Goal: Information Seeking & Learning: Learn about a topic

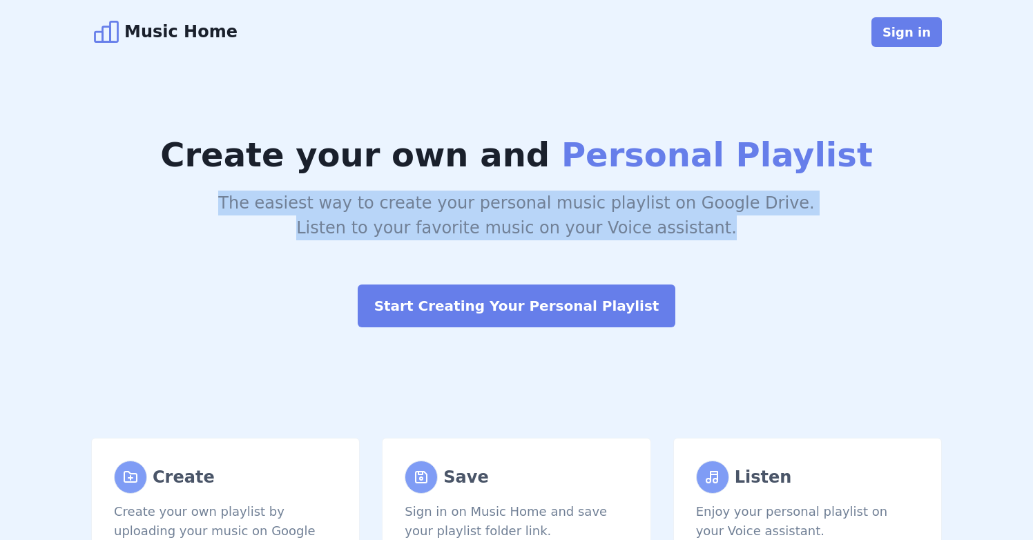
drag, startPoint x: 705, startPoint y: 239, endPoint x: 813, endPoint y: 165, distance: 130.6
click at [813, 165] on header "Create your own and Personal Playlist The easiest way to create your personal m…" at bounding box center [516, 229] width 851 height 198
click at [812, 161] on h1 "Create your own and Personal Playlist" at bounding box center [516, 155] width 851 height 50
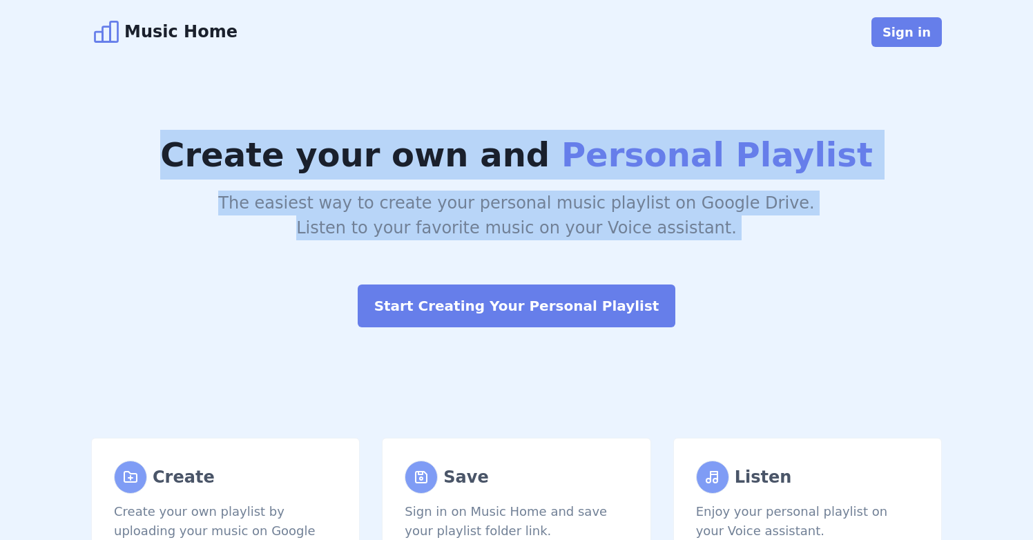
drag, startPoint x: 829, startPoint y: 109, endPoint x: 824, endPoint y: 247, distance: 137.5
click at [824, 247] on div "Create your own and Personal Playlist The easiest way to create your personal m…" at bounding box center [517, 229] width 884 height 330
click at [824, 247] on header "Create your own and Personal Playlist The easiest way to create your personal m…" at bounding box center [516, 229] width 851 height 198
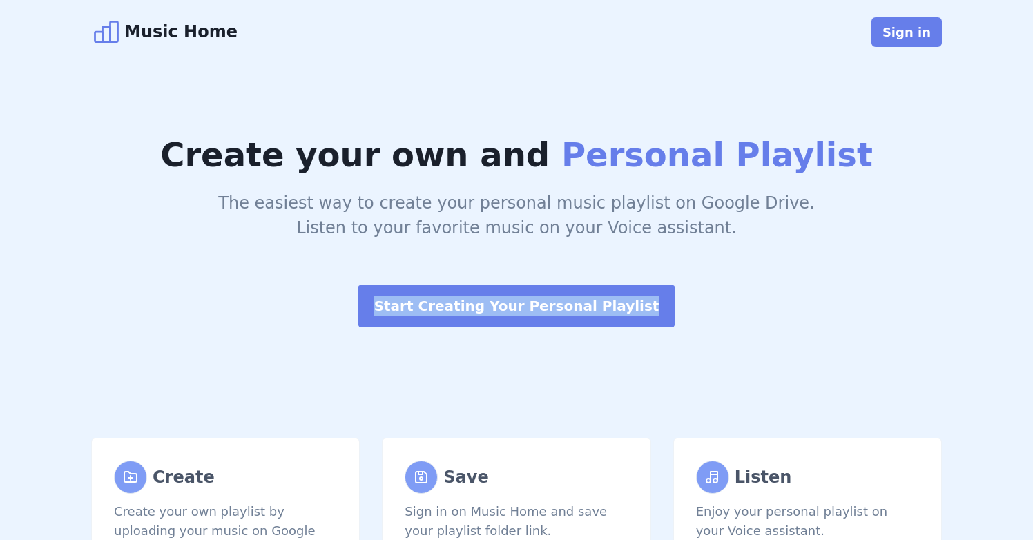
drag, startPoint x: 824, startPoint y: 247, endPoint x: 833, endPoint y: 303, distance: 57.3
click at [833, 303] on header "Create your own and Personal Playlist The easiest way to create your personal m…" at bounding box center [516, 229] width 851 height 198
click at [832, 303] on header "Create your own and Personal Playlist The easiest way to create your personal m…" at bounding box center [516, 229] width 851 height 198
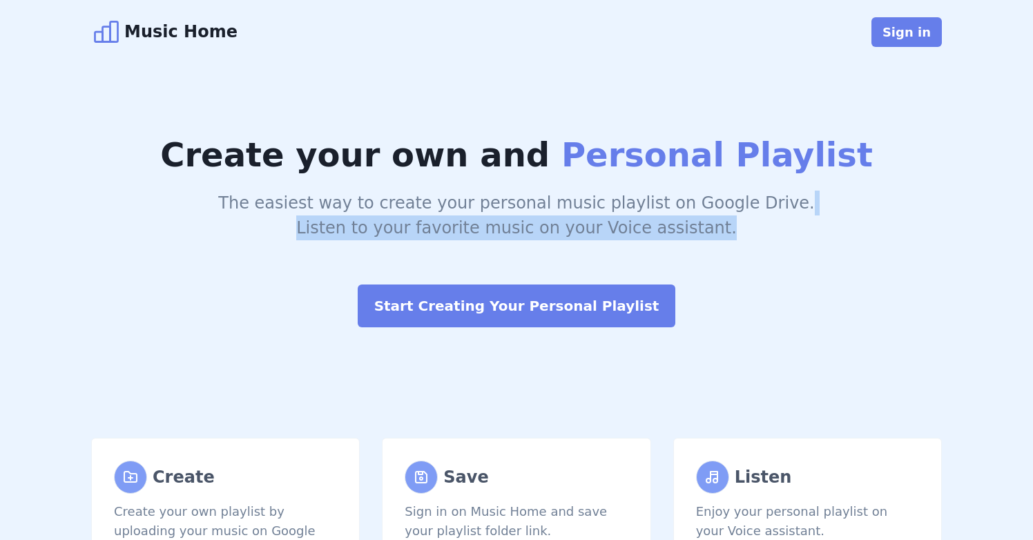
drag, startPoint x: 837, startPoint y: 191, endPoint x: 837, endPoint y: 230, distance: 39.4
click at [837, 230] on div "The easiest way to create your personal music playlist on Google Drive. Listen …" at bounding box center [516, 216] width 851 height 50
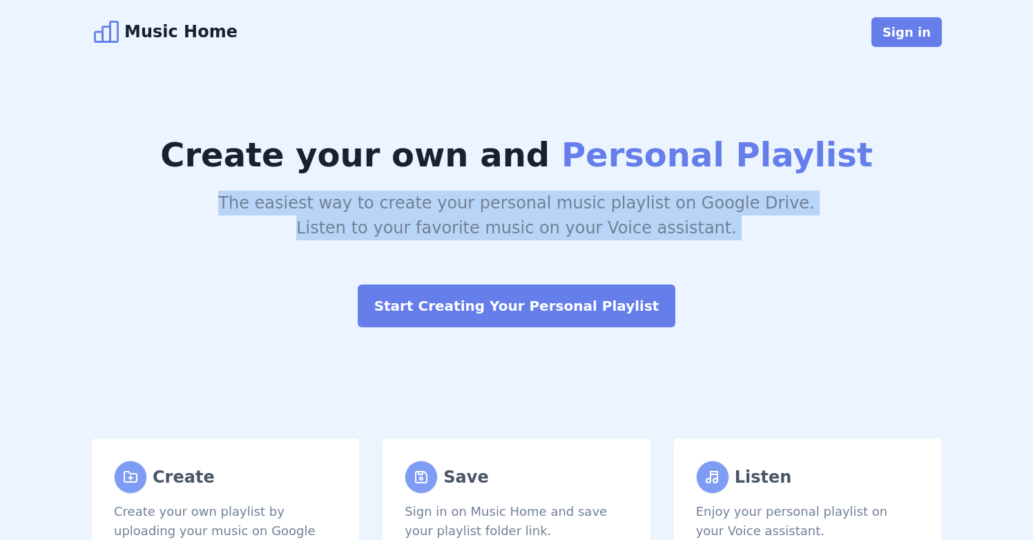
drag, startPoint x: 837, startPoint y: 230, endPoint x: 838, endPoint y: 167, distance: 62.8
click at [838, 167] on header "Create your own and Personal Playlist The easiest way to create your personal m…" at bounding box center [516, 229] width 851 height 198
click at [838, 167] on h1 "Create your own and Personal Playlist" at bounding box center [516, 155] width 851 height 50
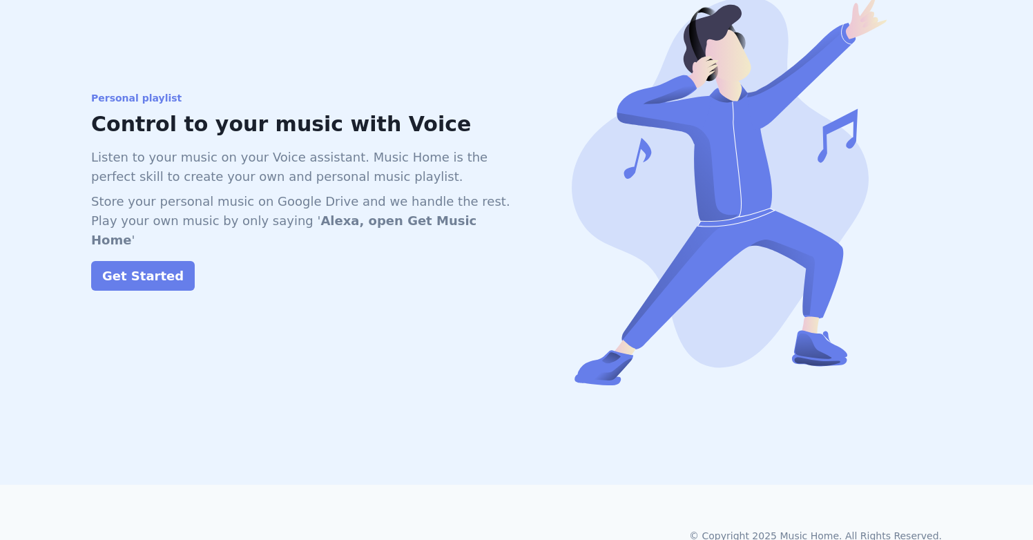
scroll to position [1206, 0]
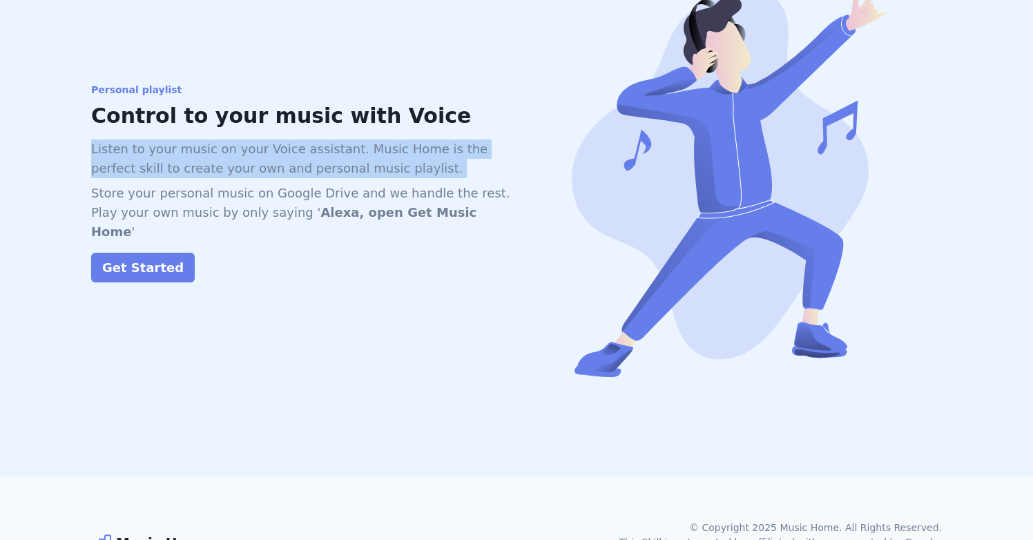
drag, startPoint x: 423, startPoint y: 128, endPoint x: 423, endPoint y: 168, distance: 40.1
click at [423, 168] on div "Personal playlist Control to your music with Voice Listen to your music on your…" at bounding box center [303, 183] width 425 height 200
click at [423, 168] on div "Listen to your music on your Voice assistant. Music Home is the perfect skill t…" at bounding box center [303, 190] width 425 height 102
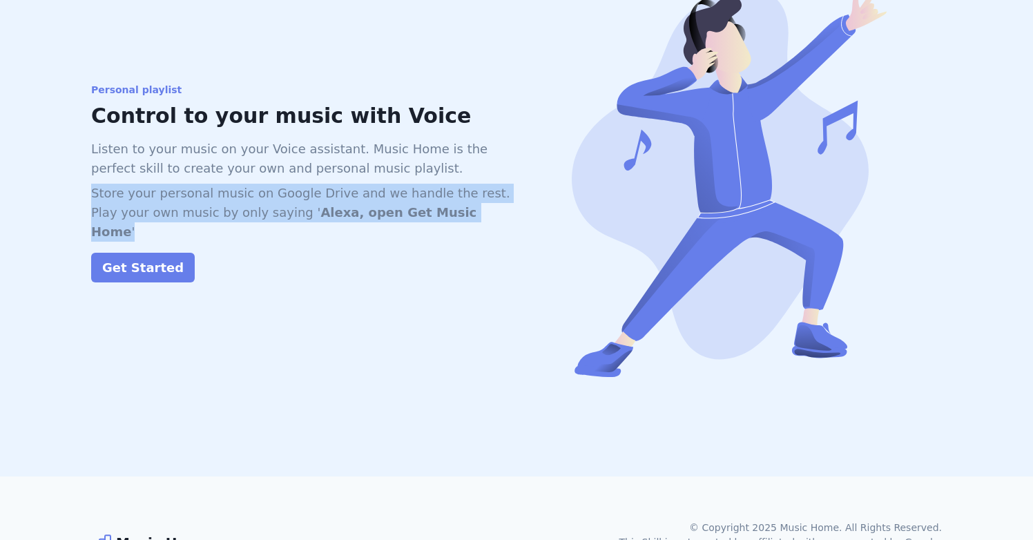
drag, startPoint x: 423, startPoint y: 168, endPoint x: 455, endPoint y: 209, distance: 51.1
click at [454, 209] on div "Listen to your music on your Voice assistant. Music Home is the perfect skill t…" at bounding box center [303, 190] width 425 height 102
click at [455, 209] on p "Store your personal music on Google Drive and we handle the rest. Play your own…" at bounding box center [303, 213] width 425 height 58
drag, startPoint x: 455, startPoint y: 209, endPoint x: 463, endPoint y: 155, distance: 54.5
click at [463, 155] on div "Listen to your music on your Voice assistant. Music Home is the perfect skill t…" at bounding box center [303, 190] width 425 height 102
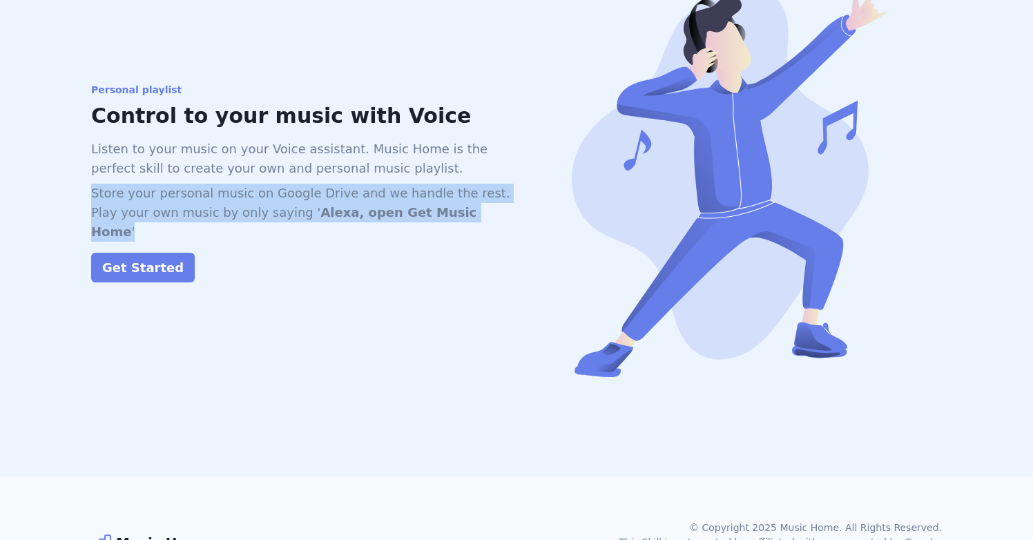
click at [463, 155] on p "Listen to your music on your Voice assistant. Music Home is the perfect skill t…" at bounding box center [303, 158] width 425 height 39
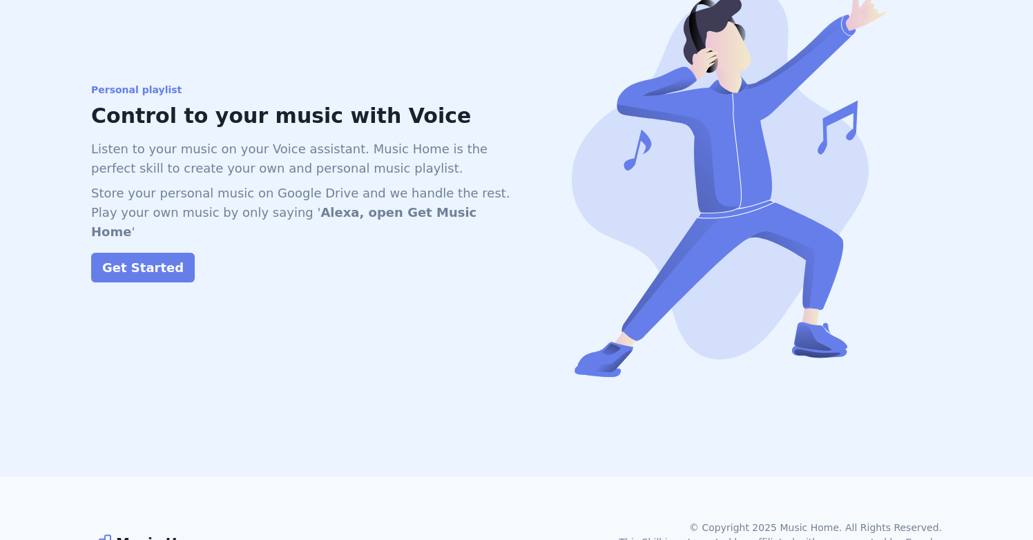
scroll to position [1255, 0]
